Goal: Navigation & Orientation: Find specific page/section

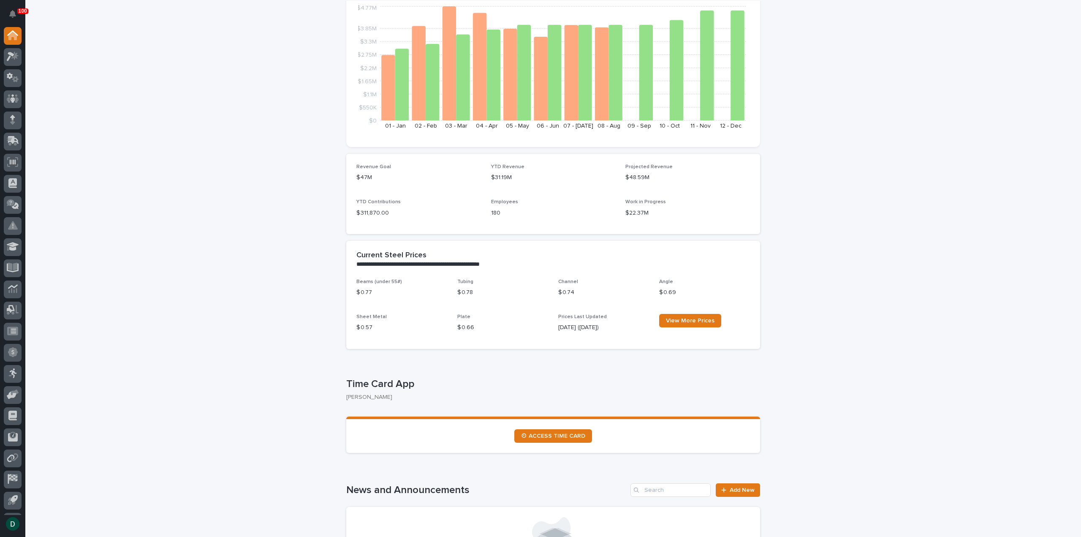
scroll to position [211, 0]
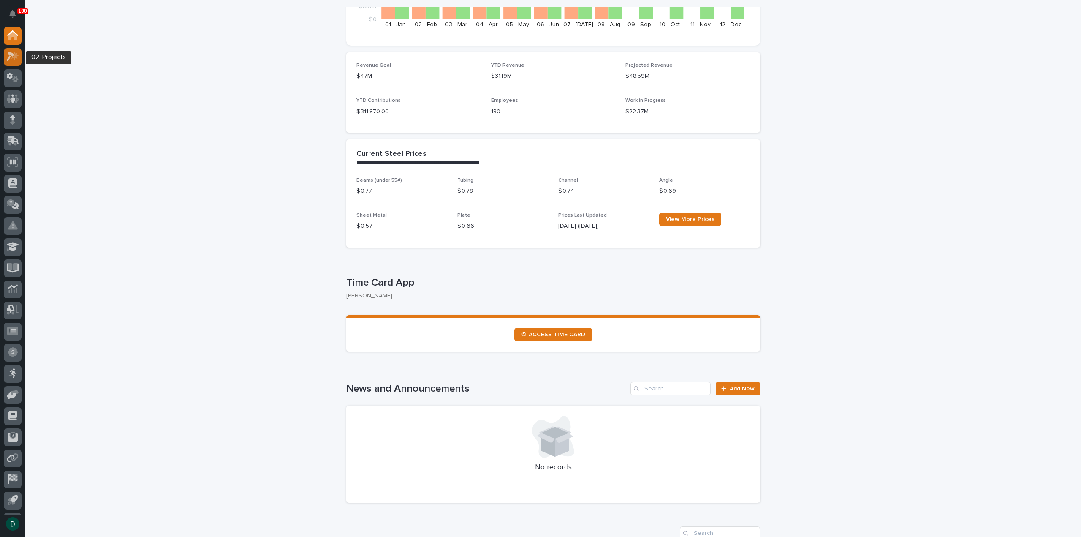
click at [8, 55] on icon at bounding box center [13, 57] width 12 height 10
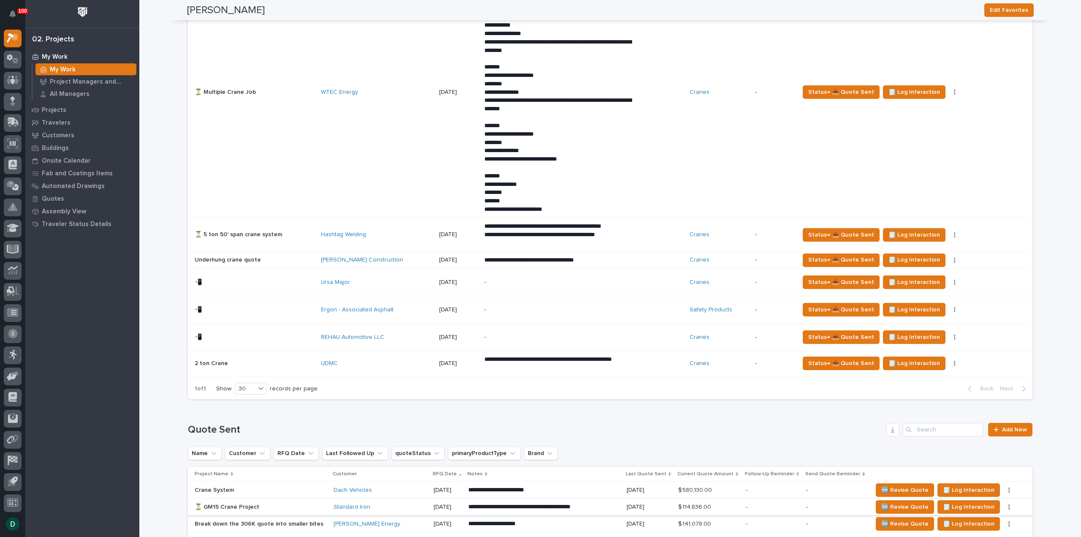
scroll to position [591, 0]
